Goal: Task Accomplishment & Management: Complete application form

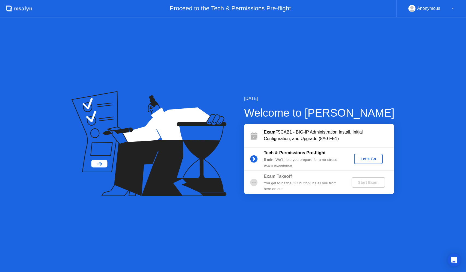
click at [365, 160] on div "Let's Go" at bounding box center [369, 159] width 24 height 4
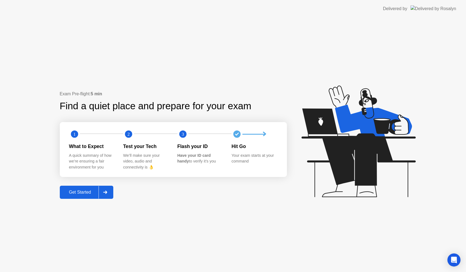
click at [71, 194] on div "Get Started" at bounding box center [79, 192] width 37 height 5
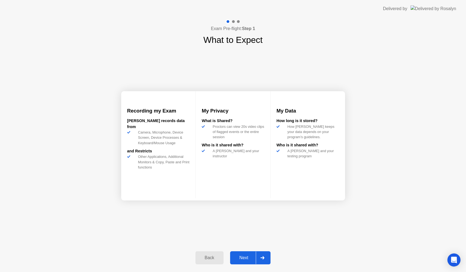
click at [246, 257] on div "Next" at bounding box center [244, 257] width 24 height 5
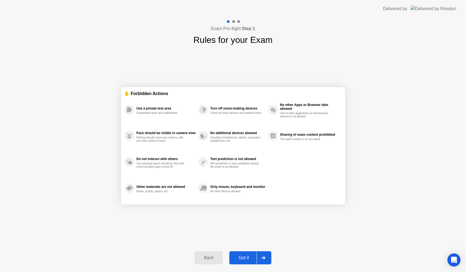
click at [241, 259] on div "Got it" at bounding box center [244, 257] width 26 height 5
select select "**********"
select select "*******"
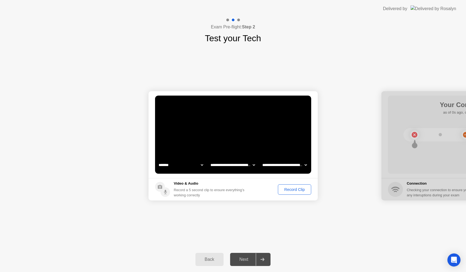
click at [296, 189] on div "Record Clip" at bounding box center [294, 189] width 29 height 4
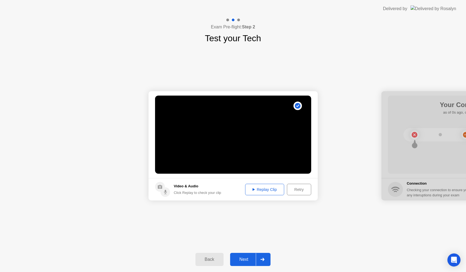
click at [269, 193] on button "Replay Clip" at bounding box center [264, 189] width 39 height 11
click at [262, 190] on div "Replay Clip" at bounding box center [265, 189] width 36 height 4
click at [240, 260] on div "Next" at bounding box center [244, 259] width 24 height 5
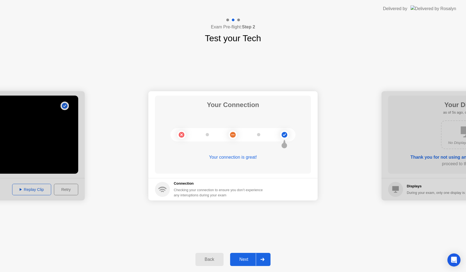
click at [251, 259] on div "Next" at bounding box center [244, 259] width 24 height 5
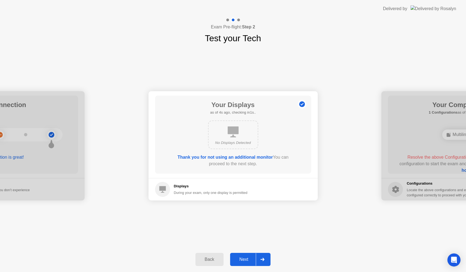
click at [242, 256] on button "Next" at bounding box center [250, 259] width 41 height 13
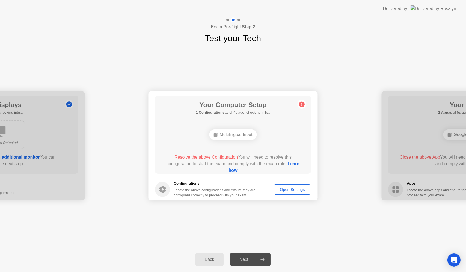
click at [291, 189] on div "Open Settings" at bounding box center [293, 189] width 34 height 4
click at [257, 186] on h5 "Configurations" at bounding box center [215, 183] width 83 height 5
click at [239, 170] on link "Learn how" at bounding box center [264, 166] width 71 height 11
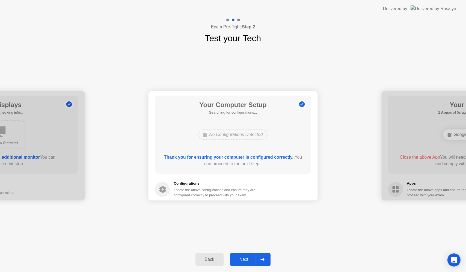
drag, startPoint x: 306, startPoint y: 225, endPoint x: 314, endPoint y: 205, distance: 20.9
click at [306, 224] on div "**********" at bounding box center [233, 146] width 466 height 202
click at [243, 257] on div "Next" at bounding box center [244, 259] width 24 height 5
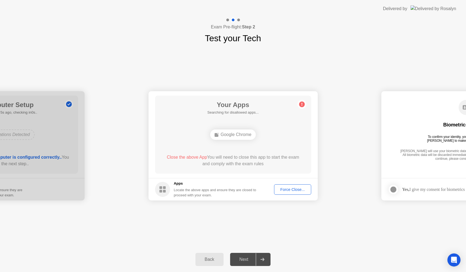
click at [215, 181] on h5 "Apps" at bounding box center [215, 183] width 83 height 5
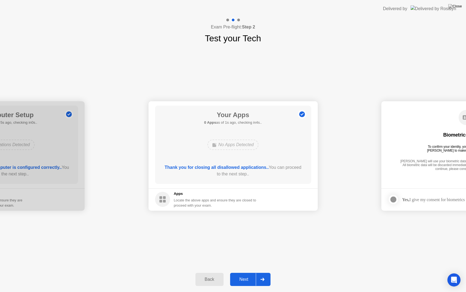
click at [244, 272] on div "Next" at bounding box center [244, 279] width 24 height 5
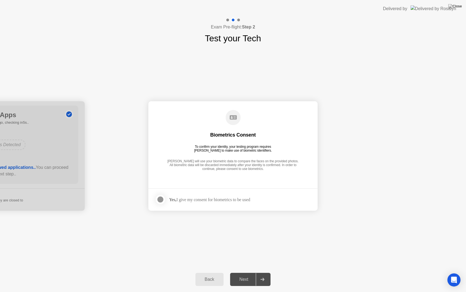
click at [159, 198] on div at bounding box center [160, 199] width 7 height 7
click at [244, 272] on div "Next" at bounding box center [244, 279] width 24 height 5
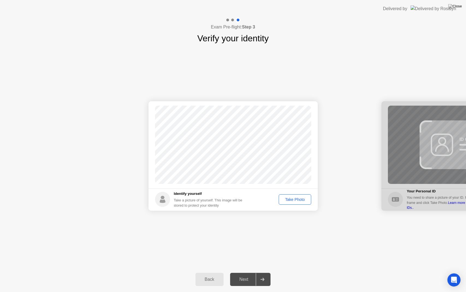
click at [289, 200] on div "Take Photo" at bounding box center [295, 199] width 28 height 4
click at [244, 272] on button "Next" at bounding box center [250, 278] width 41 height 13
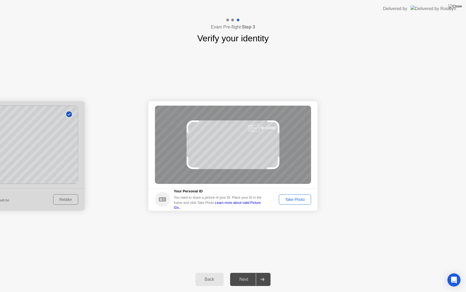
click at [296, 197] on div "Take Photo" at bounding box center [295, 199] width 28 height 4
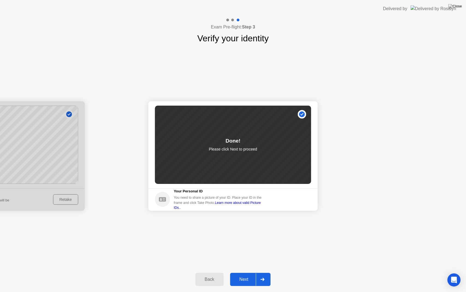
click at [247, 272] on div "Next" at bounding box center [244, 279] width 24 height 5
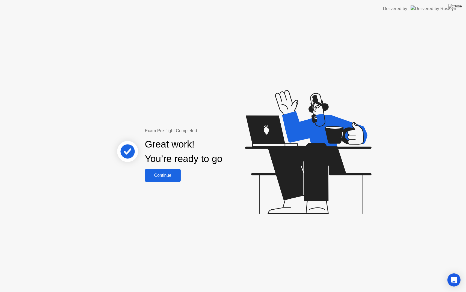
click at [165, 174] on div "Continue" at bounding box center [163, 175] width 33 height 5
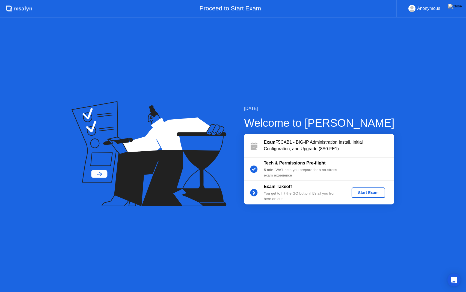
click at [366, 191] on div "Start Exam" at bounding box center [368, 192] width 29 height 4
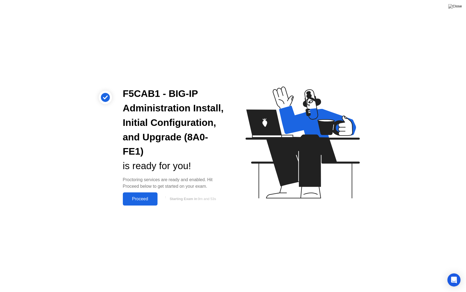
click at [139, 200] on div "Proceed" at bounding box center [140, 198] width 31 height 5
